Goal: Information Seeking & Learning: Learn about a topic

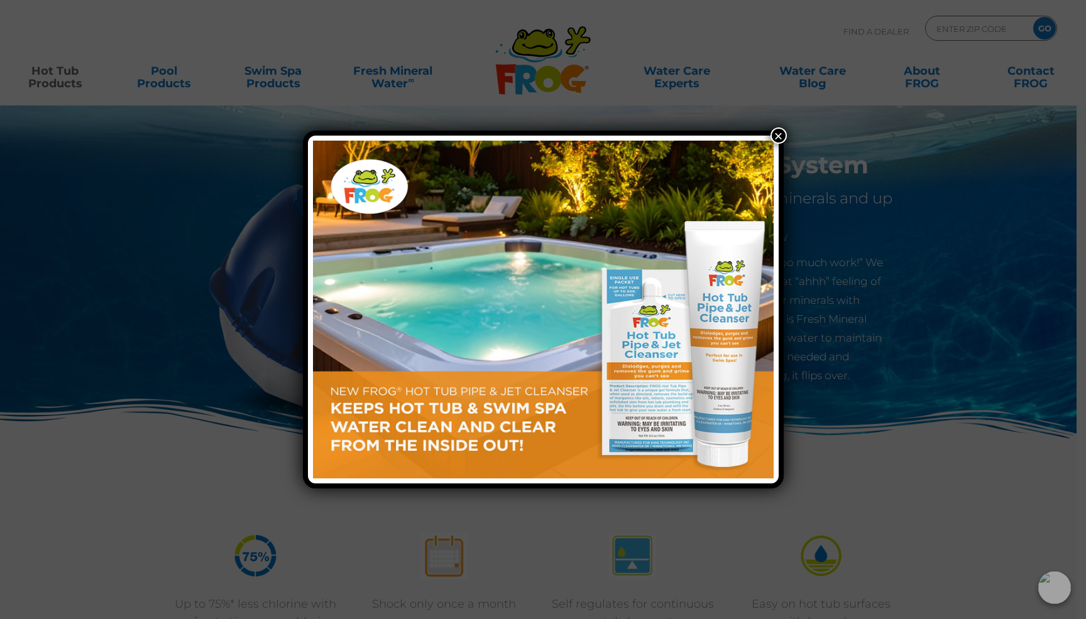
click at [780, 135] on button "×" at bounding box center [778, 136] width 16 height 16
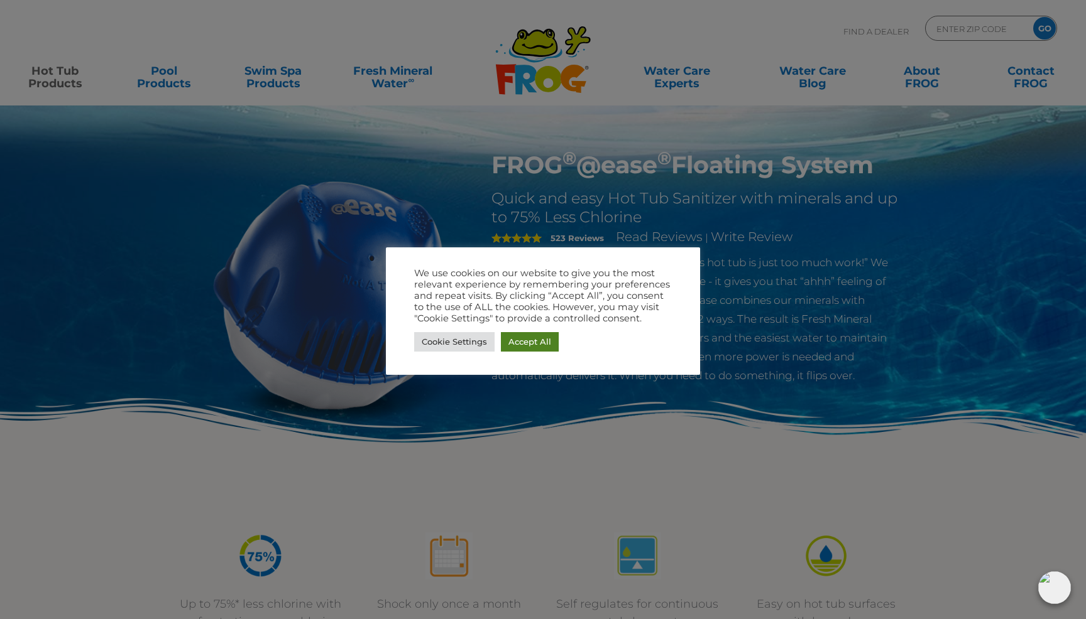
click at [547, 351] on div "Cookie Settings Accept All" at bounding box center [543, 342] width 258 height 26
click at [547, 341] on link "Accept All" at bounding box center [530, 341] width 58 height 19
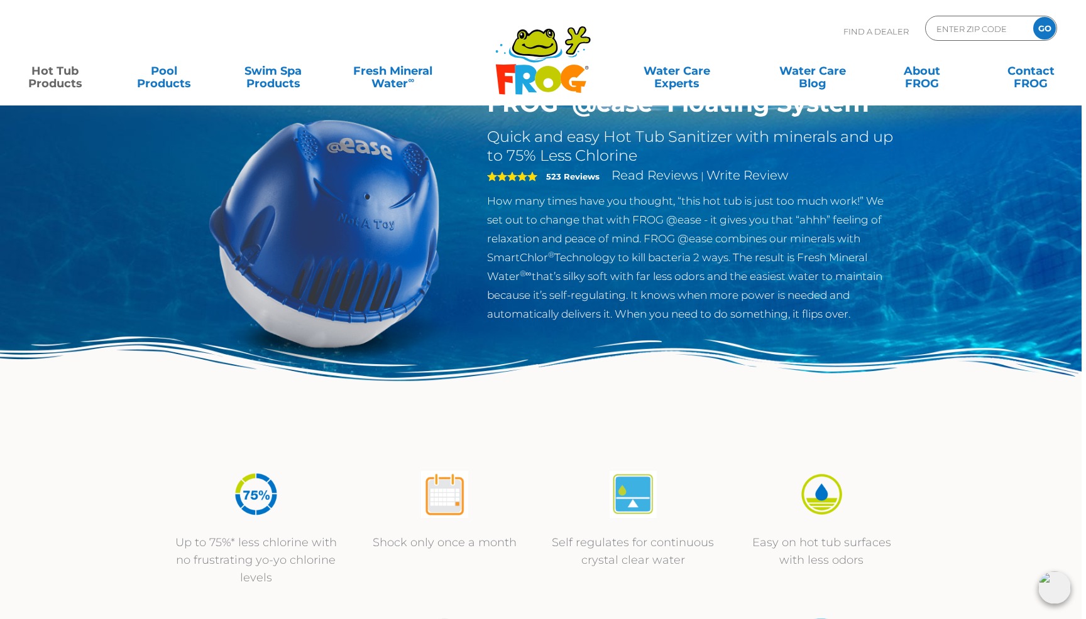
scroll to position [0, 4]
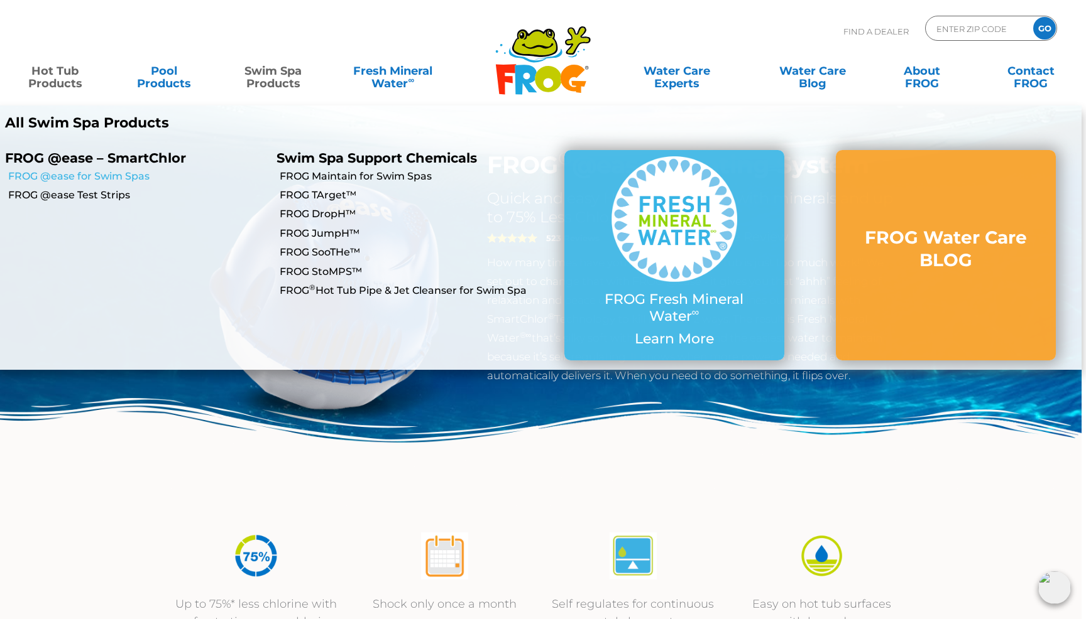
click at [128, 179] on link "FROG @ease for Swim Spas" at bounding box center [137, 177] width 259 height 14
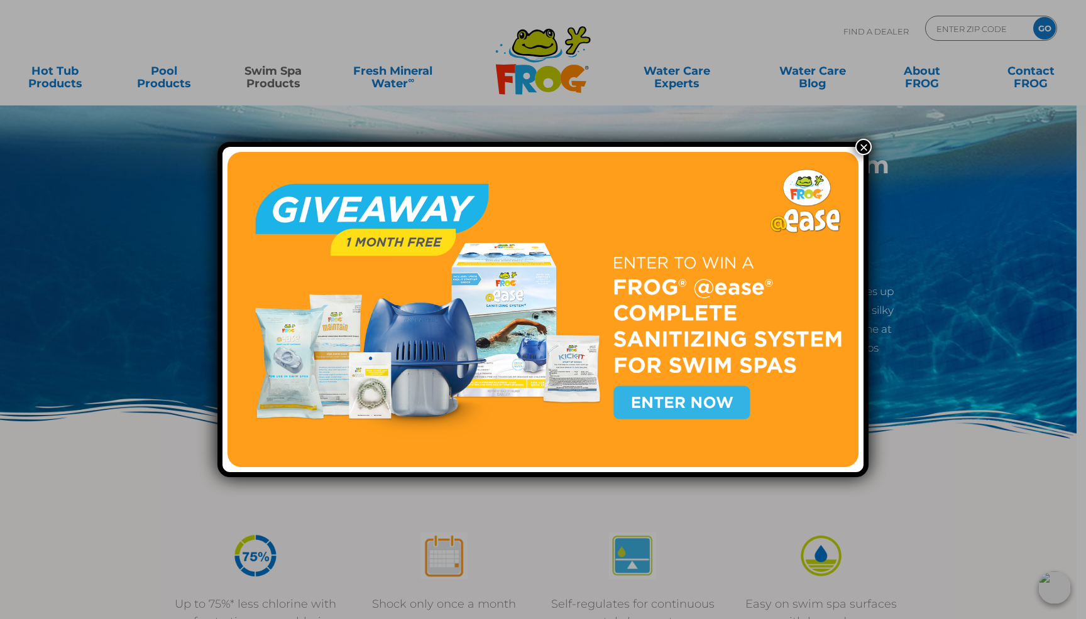
click at [863, 148] on button "×" at bounding box center [863, 147] width 16 height 16
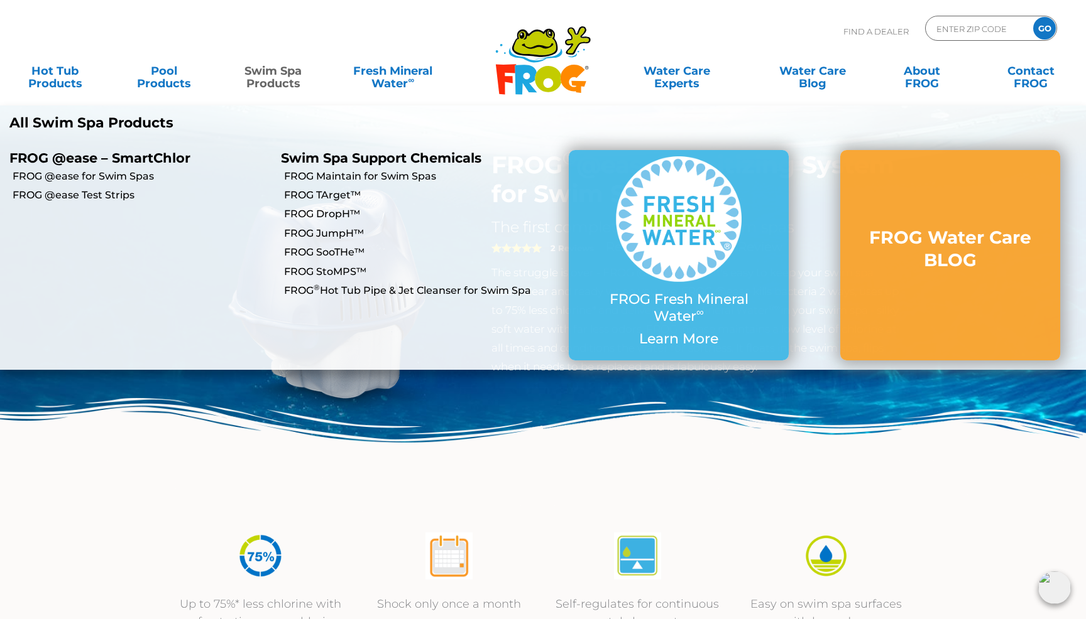
click at [158, 157] on p "FROG @ease – SmartChlor" at bounding box center [135, 158] width 253 height 16
click at [142, 175] on link "FROG @ease for Swim Spas" at bounding box center [142, 177] width 259 height 14
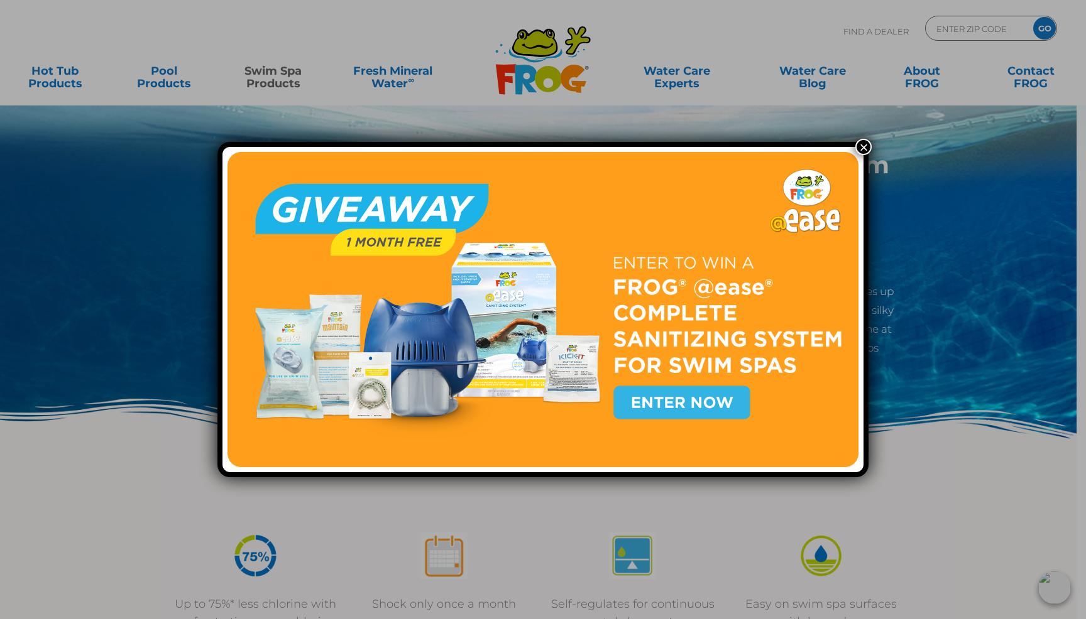
click at [864, 151] on button "×" at bounding box center [863, 147] width 16 height 16
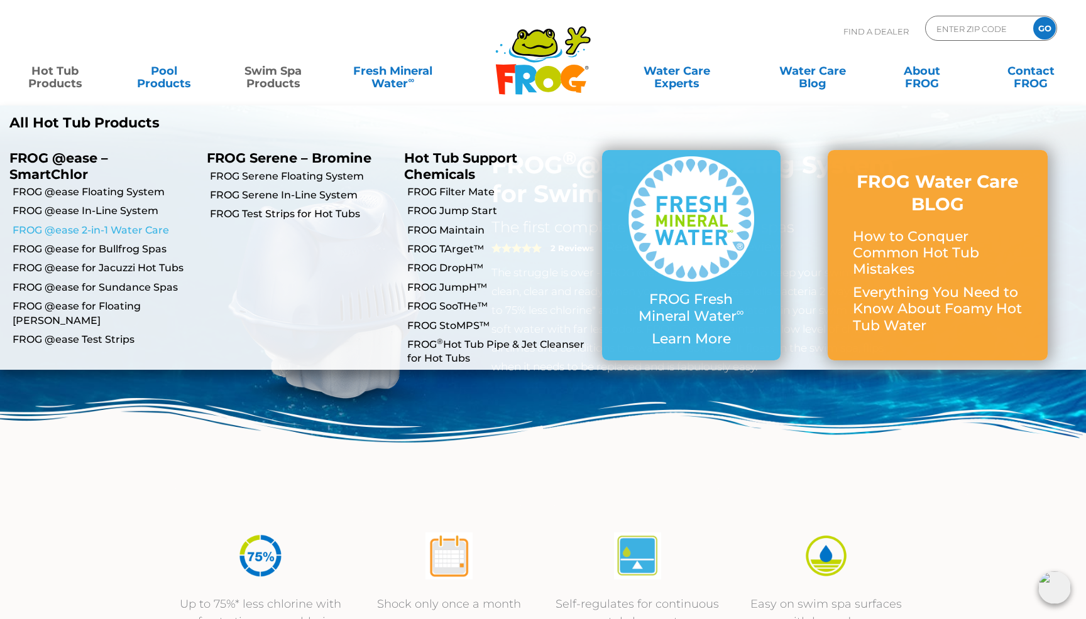
click at [105, 234] on link "FROG @ease 2-in-1 Water Care" at bounding box center [105, 231] width 185 height 14
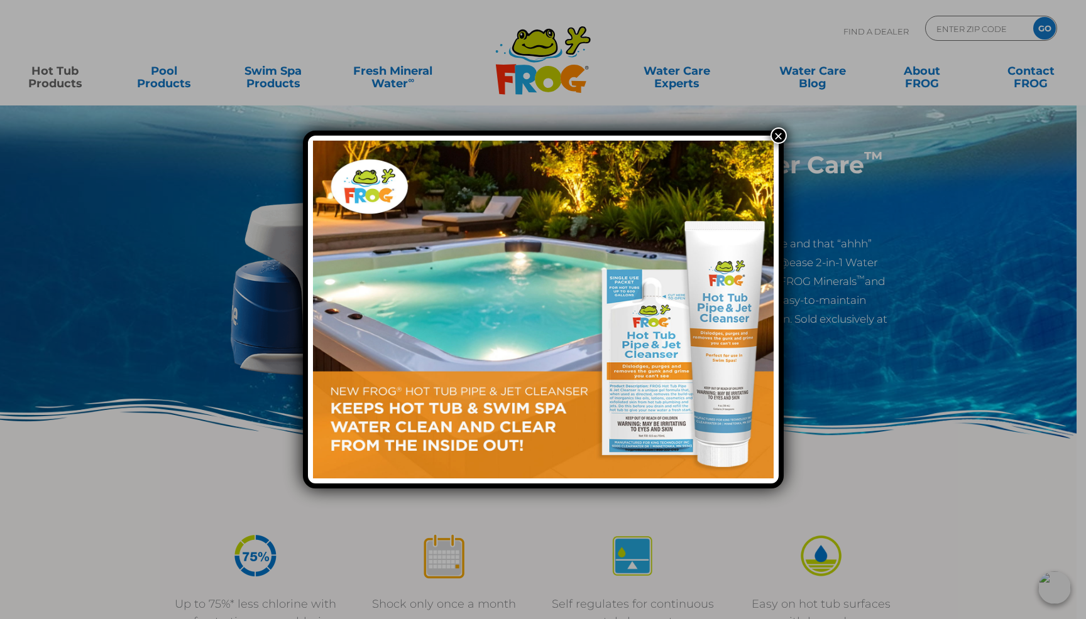
click at [774, 137] on button "×" at bounding box center [778, 136] width 16 height 16
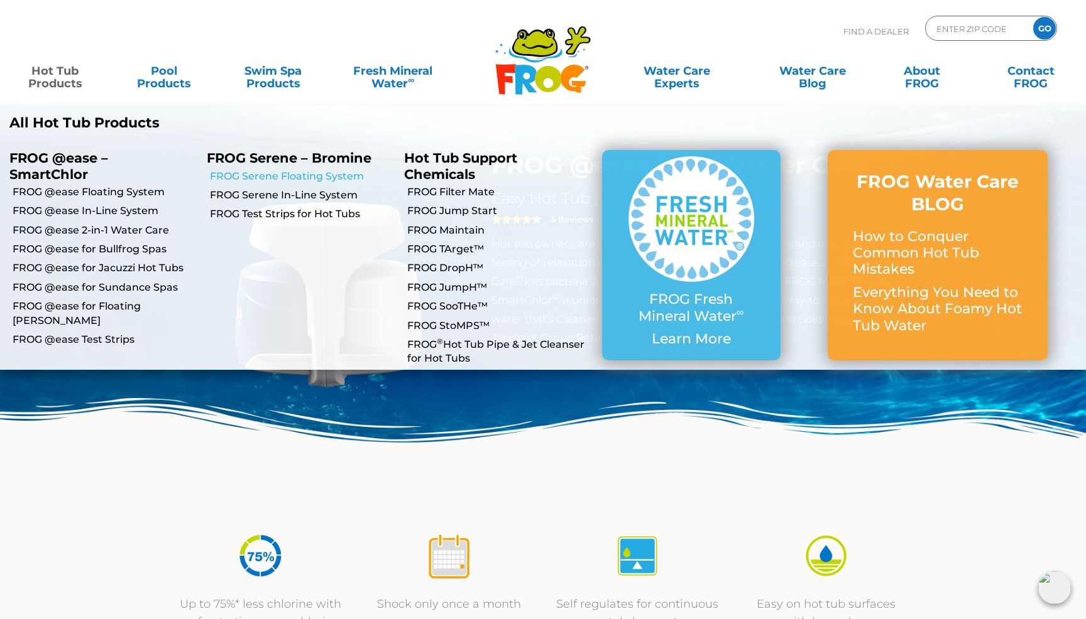
click at [305, 178] on link "FROG Serene Floating System" at bounding box center [302, 177] width 185 height 14
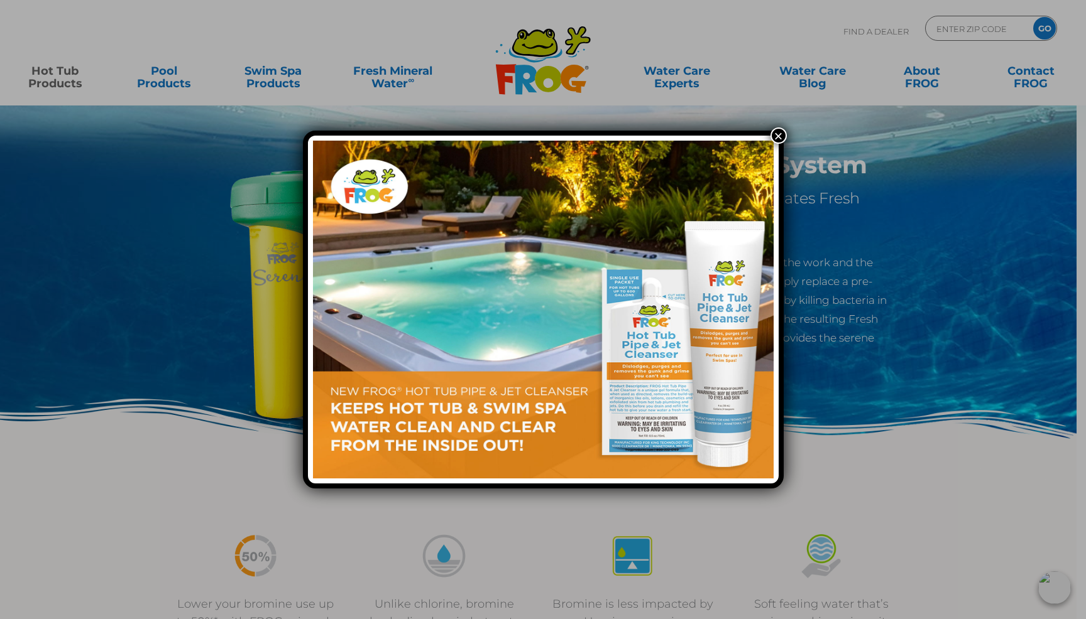
click at [780, 134] on button "×" at bounding box center [778, 136] width 16 height 16
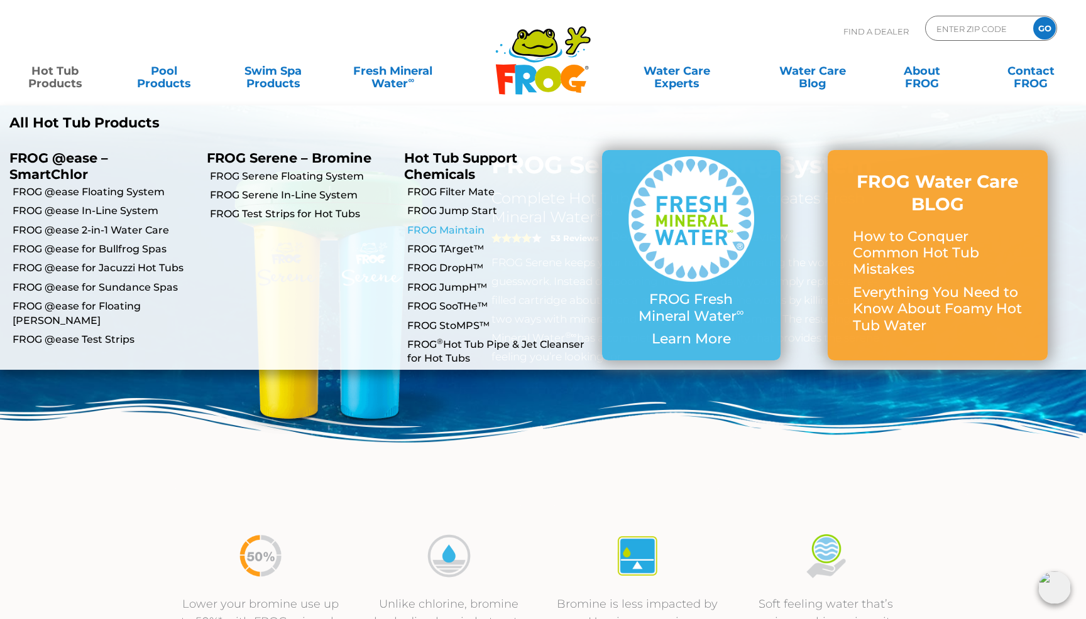
click at [439, 231] on link "FROG Maintain" at bounding box center [499, 231] width 185 height 14
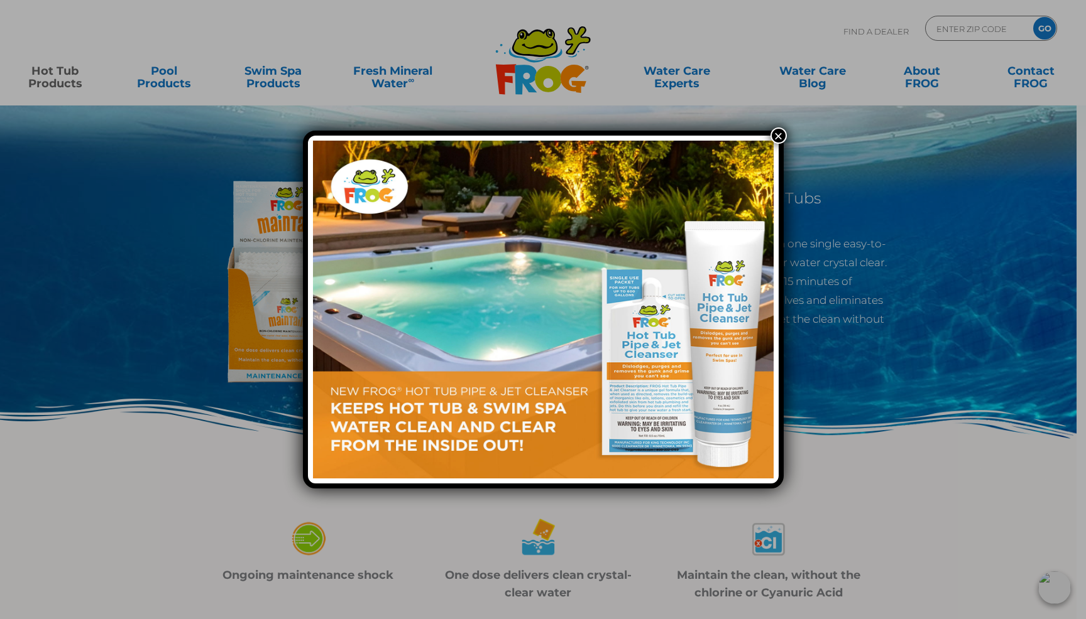
click at [779, 136] on button "×" at bounding box center [778, 136] width 16 height 16
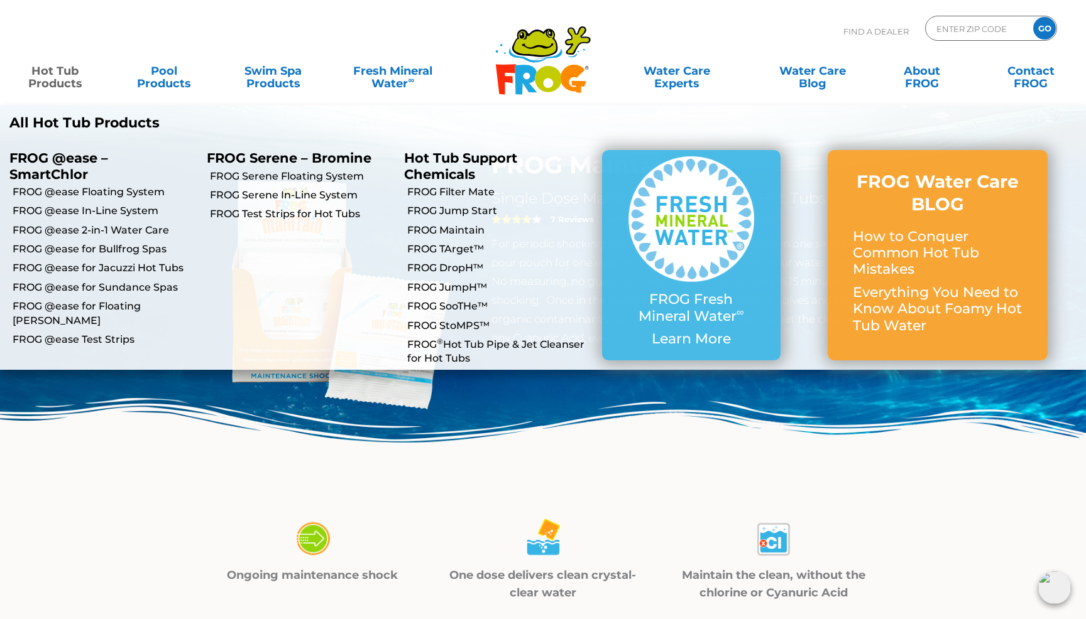
click at [47, 84] on link "Hot Tub Products" at bounding box center [55, 70] width 85 height 25
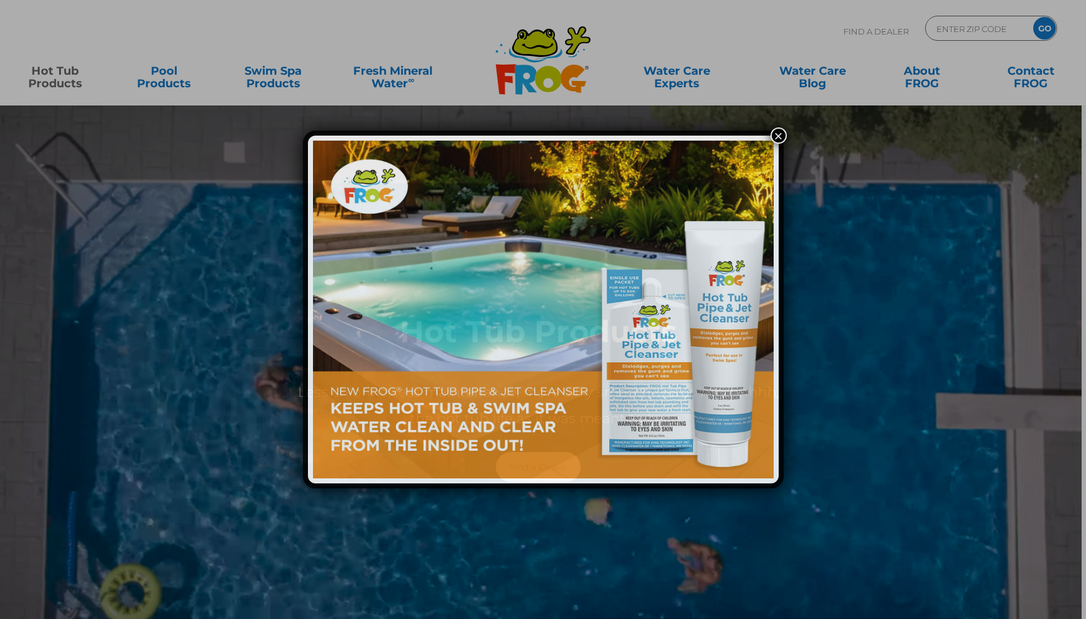
click at [59, 65] on div "×" at bounding box center [543, 309] width 1086 height 619
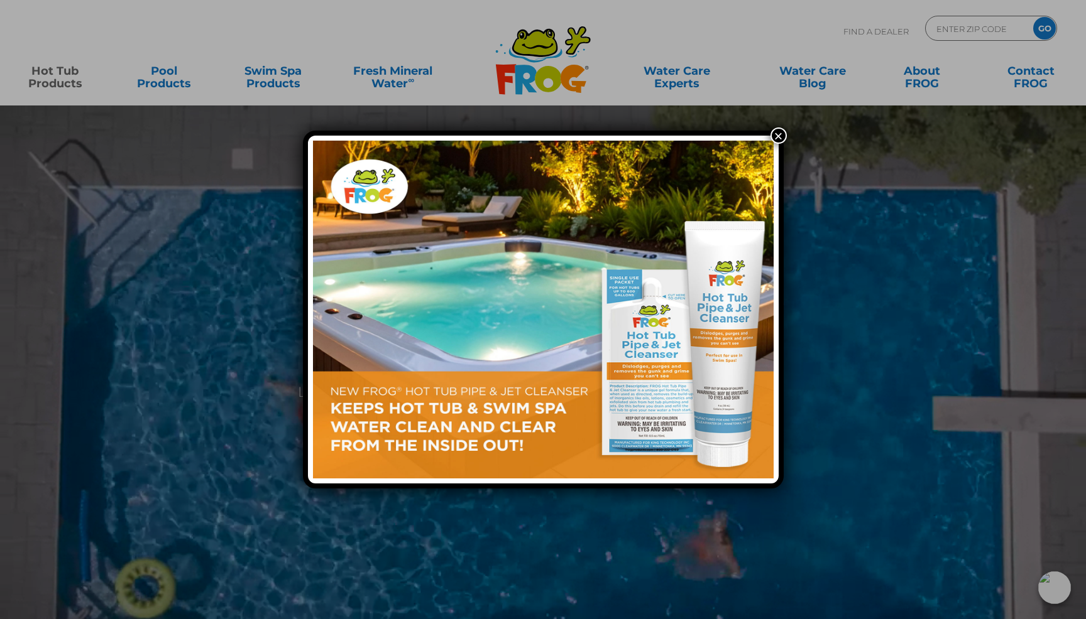
click at [773, 135] on button "×" at bounding box center [778, 136] width 16 height 16
